Goal: Find specific fact: Find specific fact

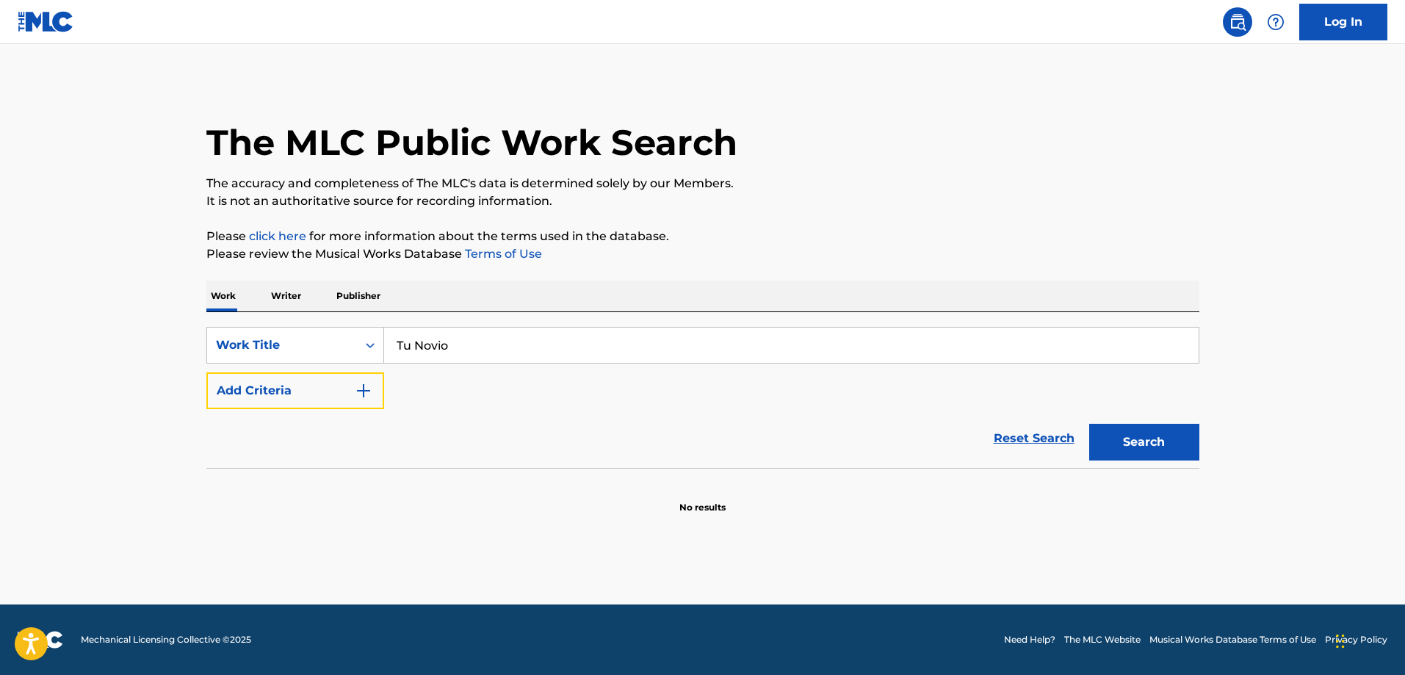
click at [312, 385] on button "Add Criteria" at bounding box center [295, 390] width 178 height 37
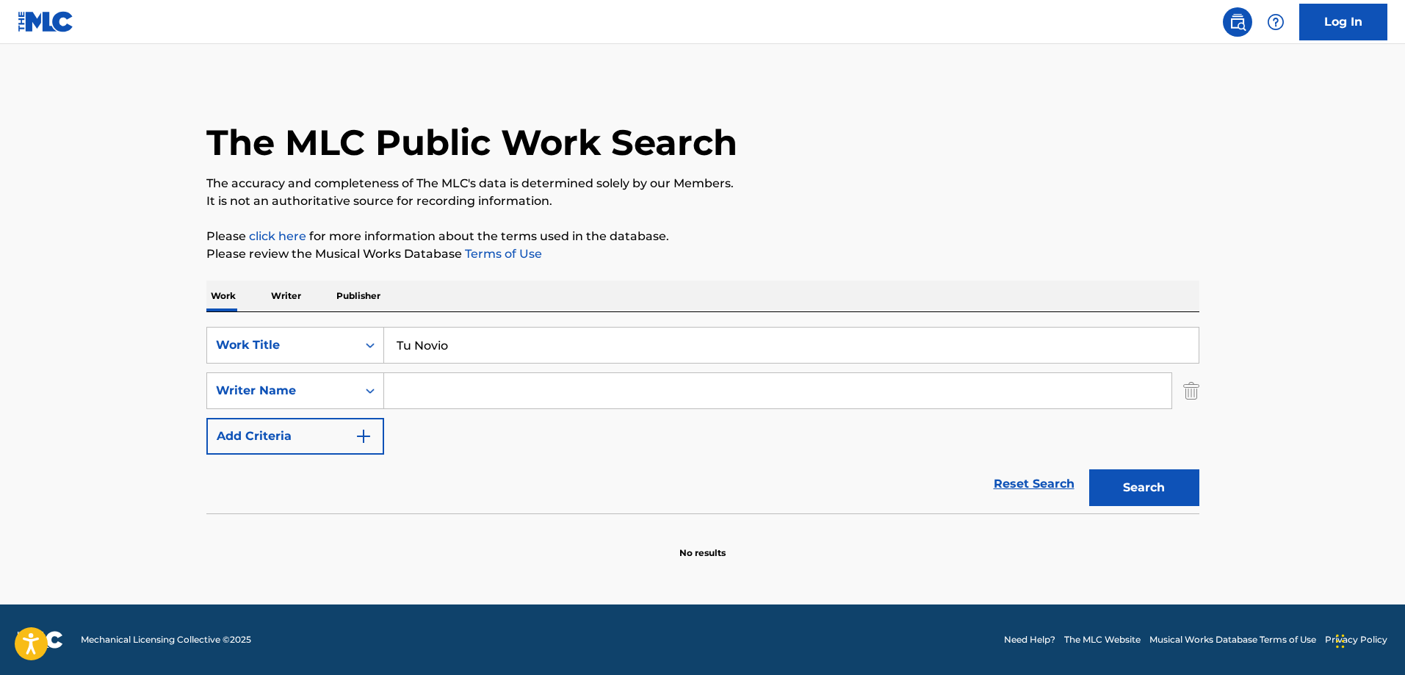
click at [489, 388] on input "Search Form" at bounding box center [777, 390] width 787 height 35
click at [490, 407] on input "Search Form" at bounding box center [777, 390] width 787 height 35
paste input "[PERSON_NAME]"
type input "[PERSON_NAME]"
click at [1154, 486] on button "Search" at bounding box center [1144, 487] width 110 height 37
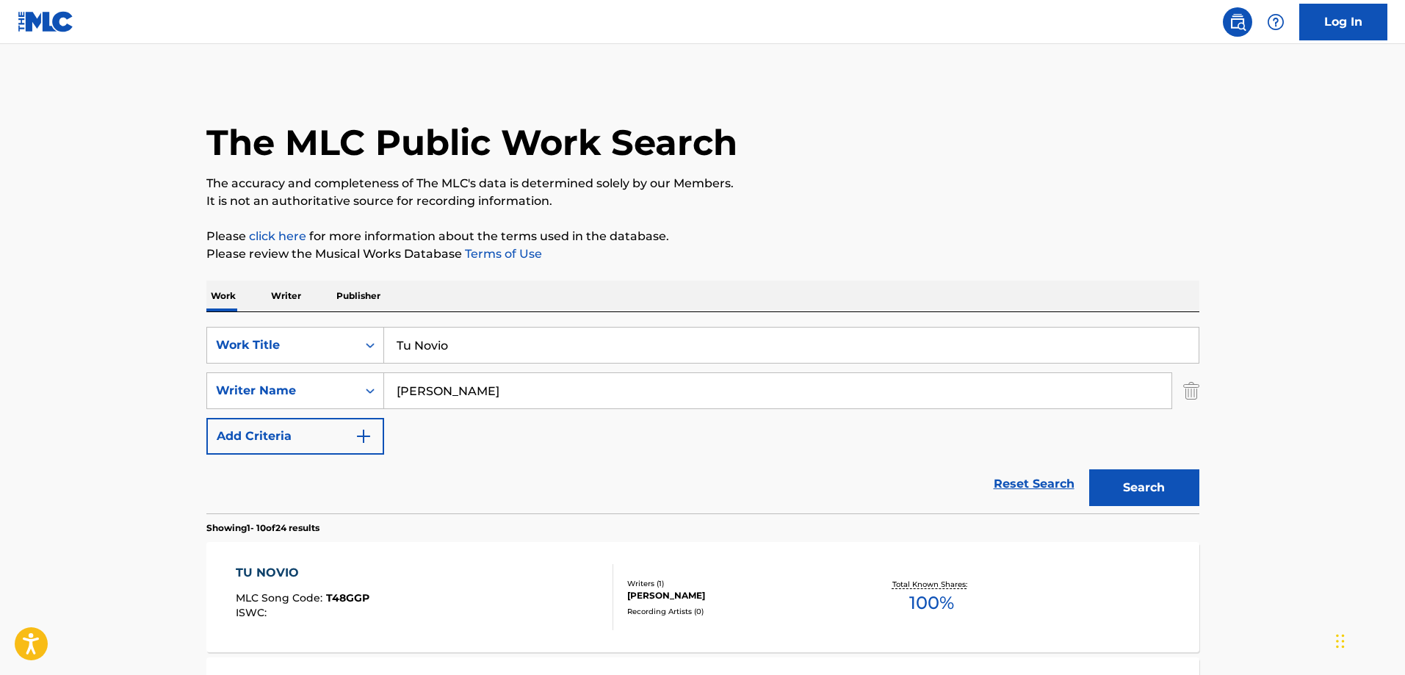
scroll to position [73, 0]
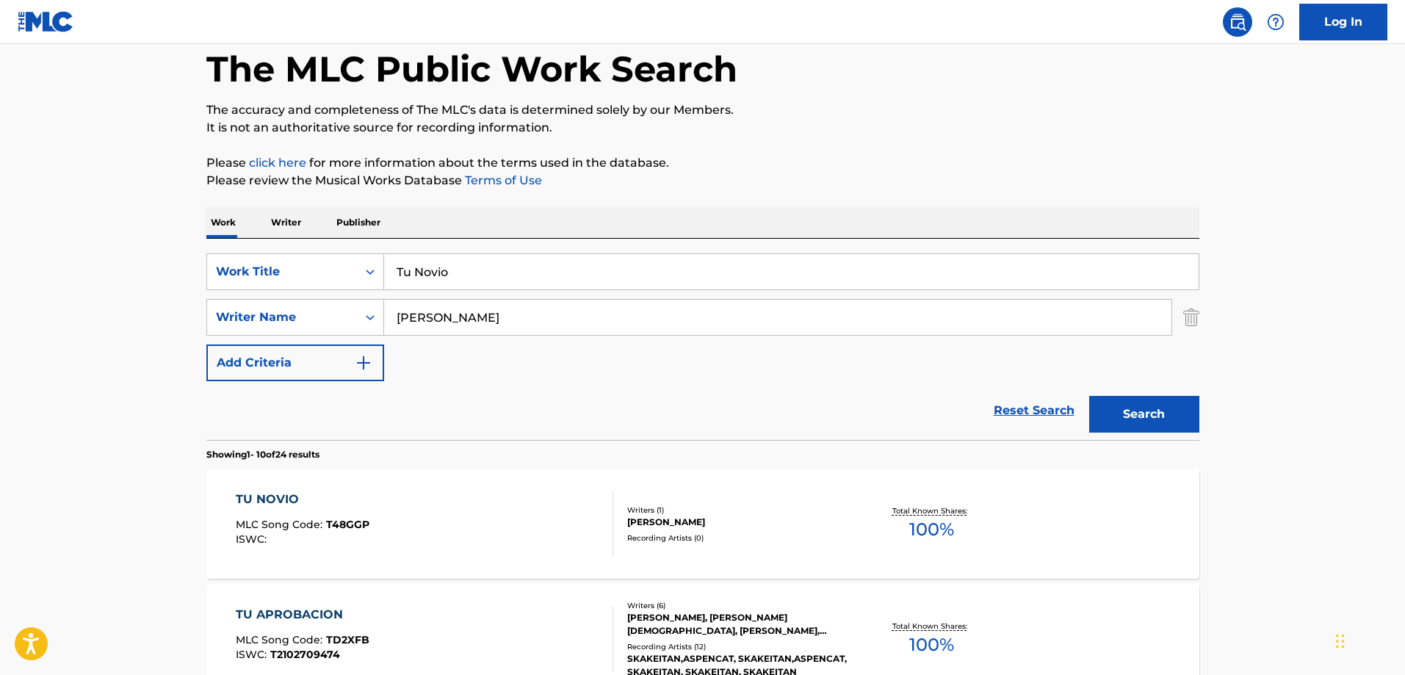
click at [437, 485] on div "TU NOVIO MLC Song Code : T48GGP ISWC : Writers ( 1 ) [PERSON_NAME] Recording Ar…" at bounding box center [702, 523] width 993 height 110
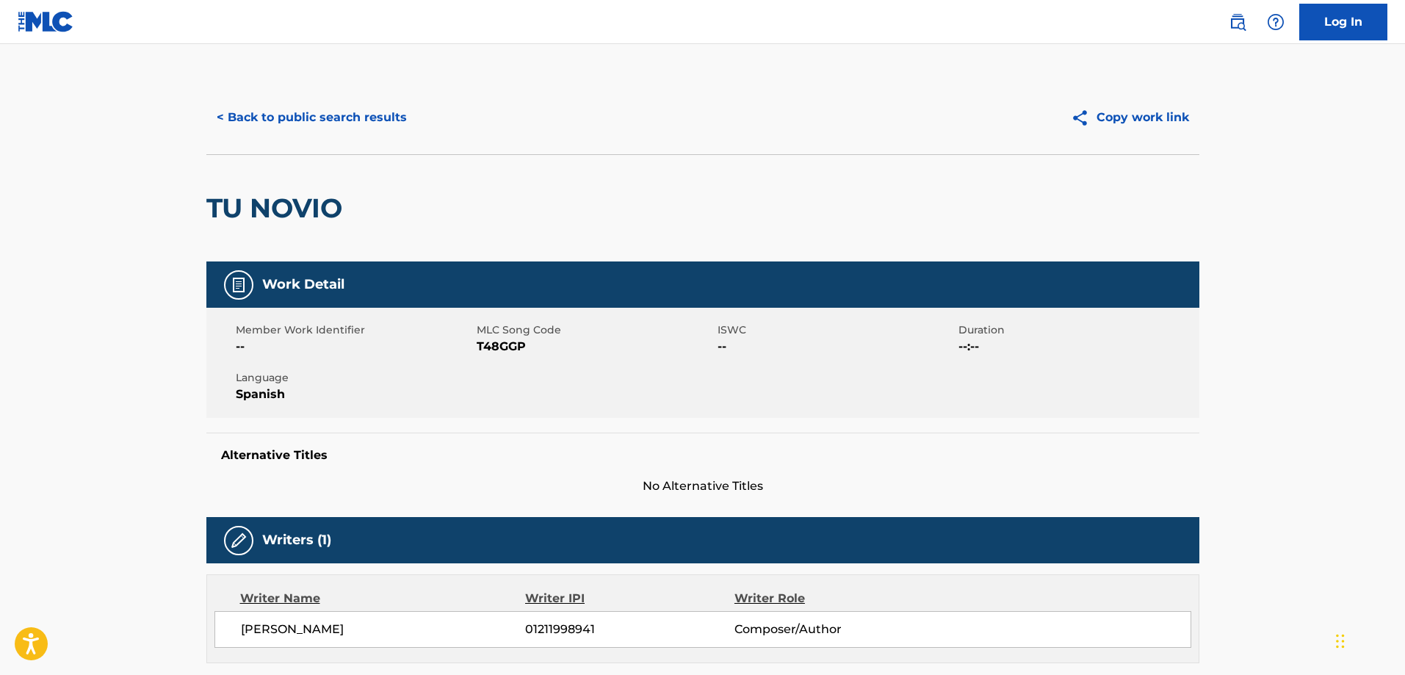
click at [508, 351] on span "T48GGP" at bounding box center [595, 347] width 237 height 18
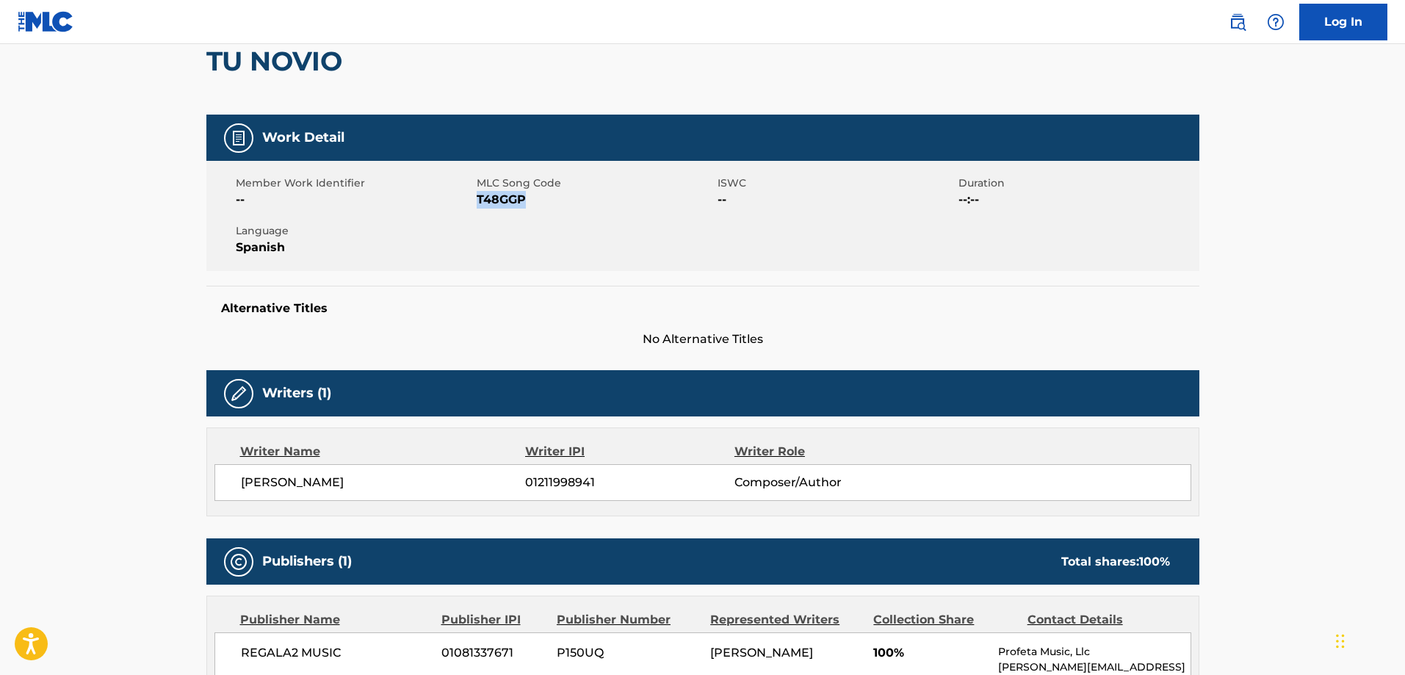
copy span "T48GGP"
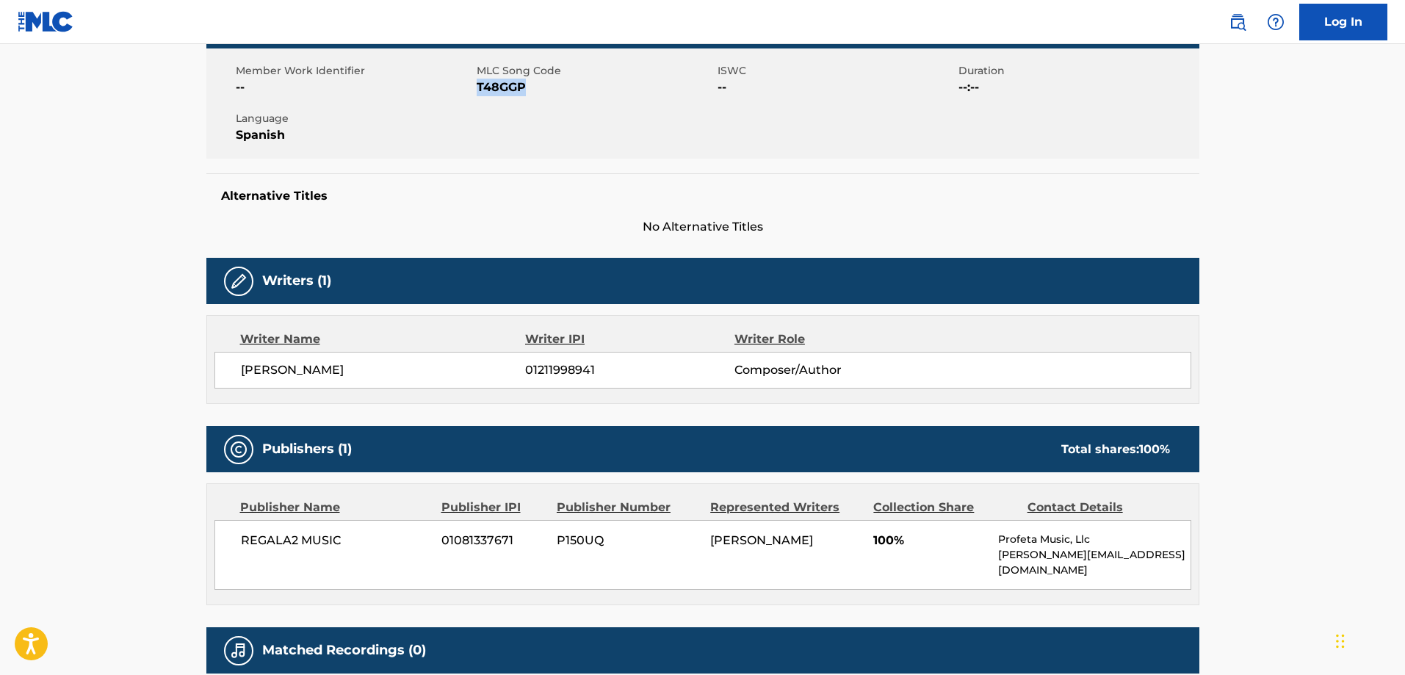
scroll to position [367, 0]
